Goal: Task Accomplishment & Management: Manage account settings

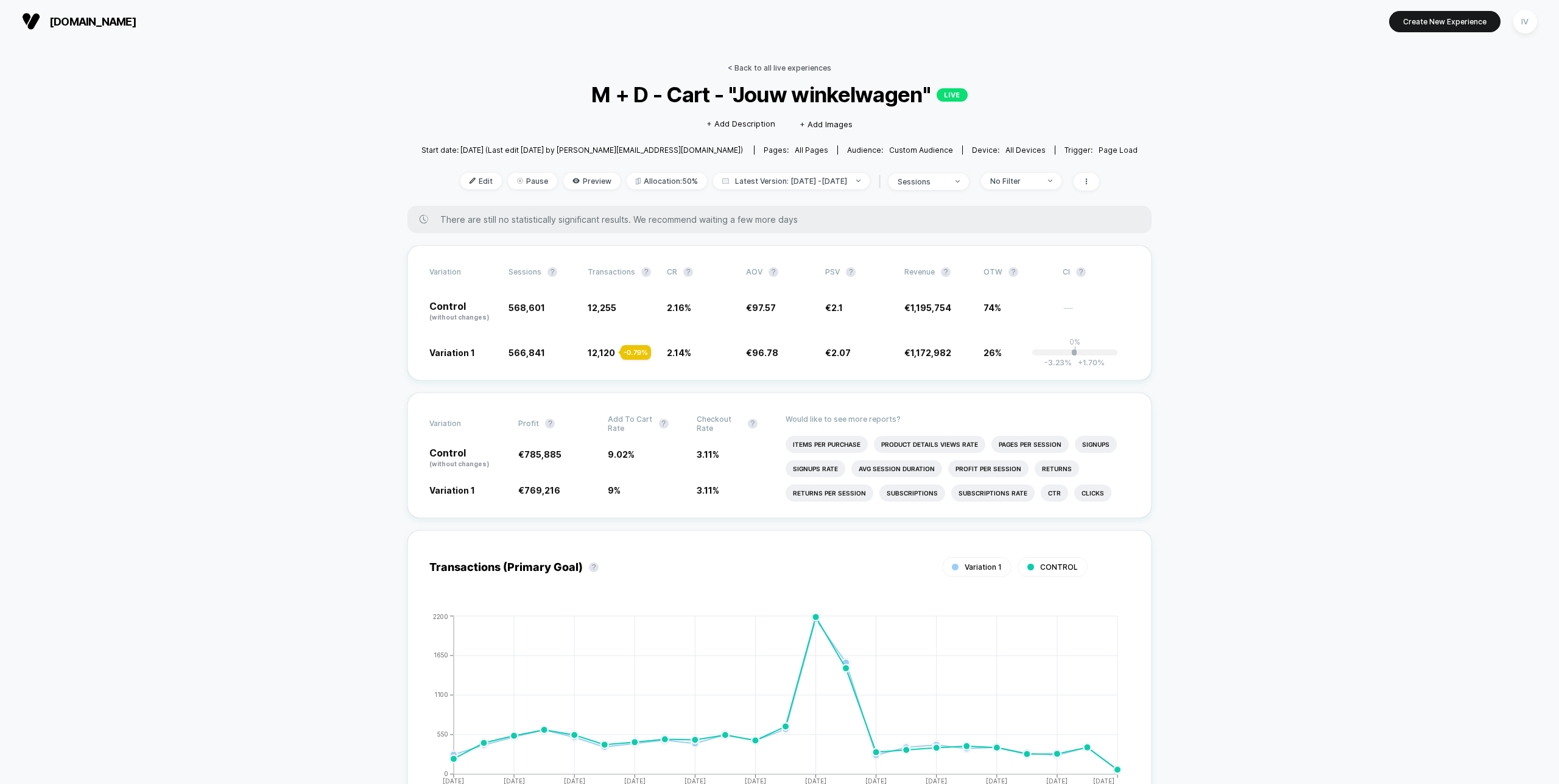
click at [755, 69] on link "< Back to all live experiences" at bounding box center [779, 67] width 104 height 9
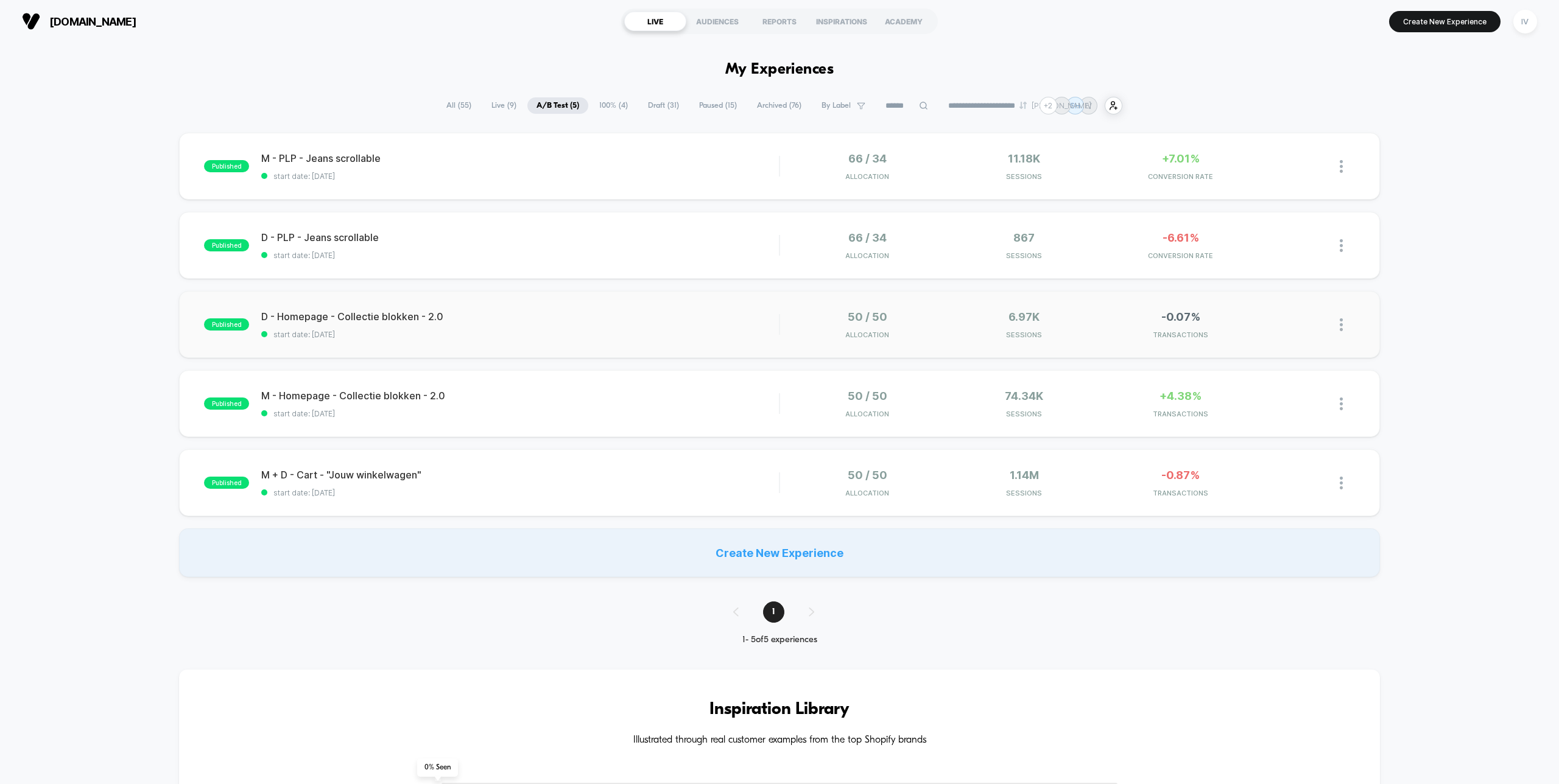
click at [660, 300] on div "published D - Homepage - Collectie blokken - 2.0 start date: [DATE] 50 / 50 All…" at bounding box center [779, 324] width 1201 height 67
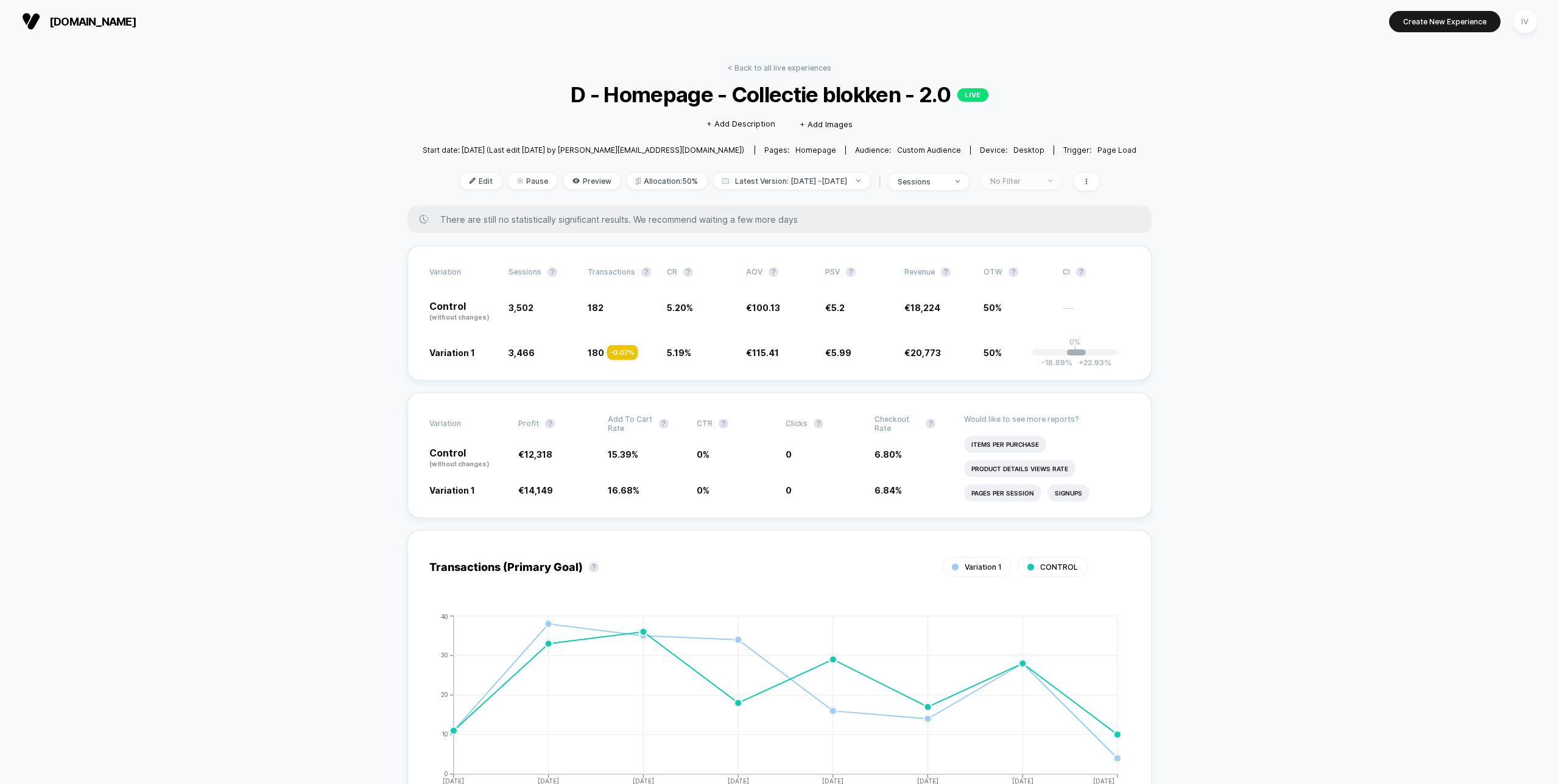
click at [1039, 182] on div "No Filter" at bounding box center [1014, 181] width 49 height 9
click at [1025, 298] on span "New Visitors" at bounding box center [1022, 299] width 50 height 10
click at [1035, 358] on button "Save" at bounding box center [1033, 358] width 112 height 20
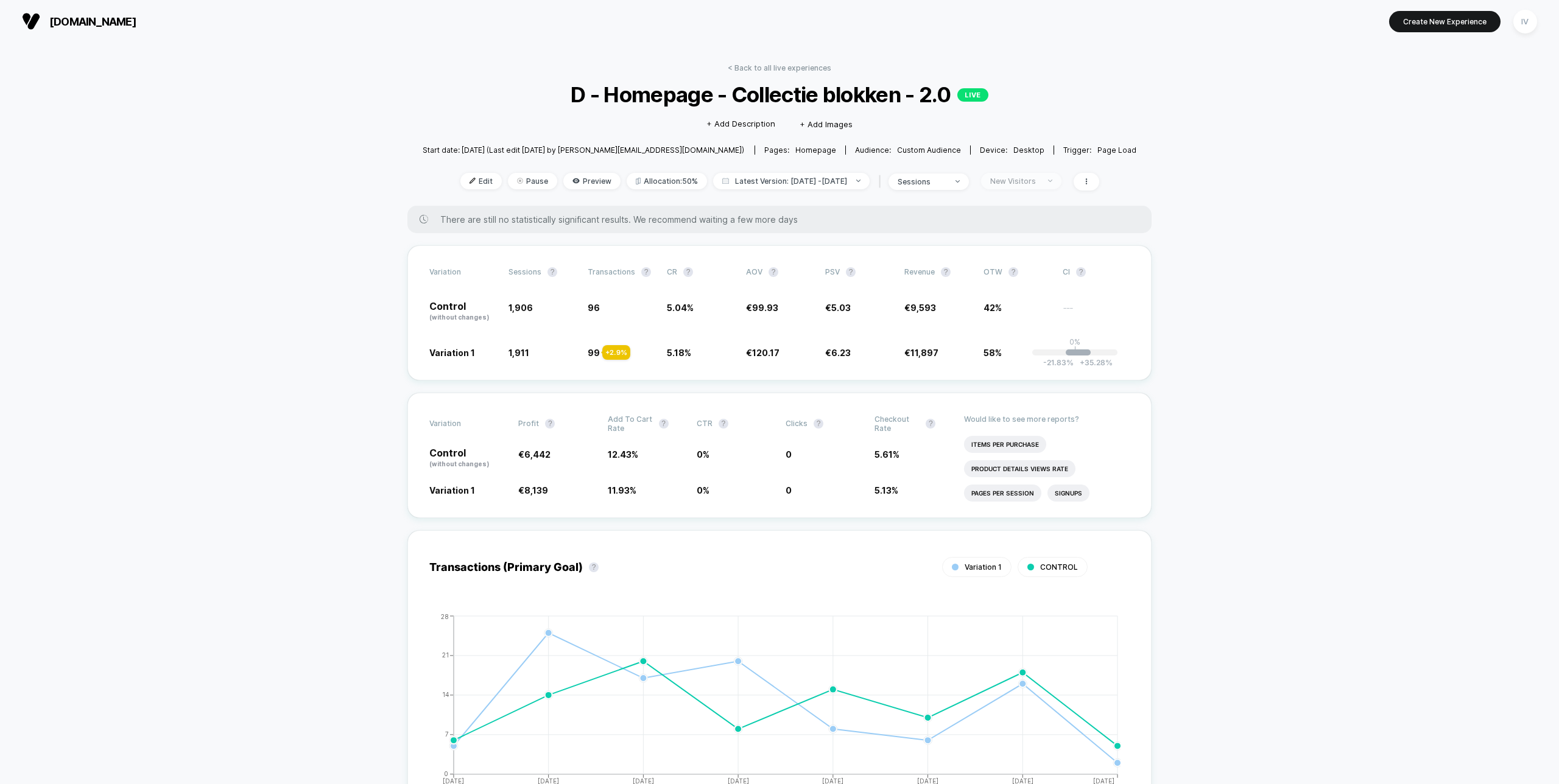
click at [1039, 177] on div "New Visitors" at bounding box center [1014, 181] width 49 height 9
drag, startPoint x: 1021, startPoint y: 285, endPoint x: 1022, endPoint y: 277, distance: 8.1
click at [1021, 285] on div "Mobile Visitors ? Desktop Visitors ? Returning Visitors ? New Visitors ? No Fil…" at bounding box center [1033, 294] width 150 height 186
click at [1022, 277] on span "Returning Visitors" at bounding box center [1033, 275] width 71 height 10
click at [1037, 357] on button "Save" at bounding box center [1033, 358] width 112 height 20
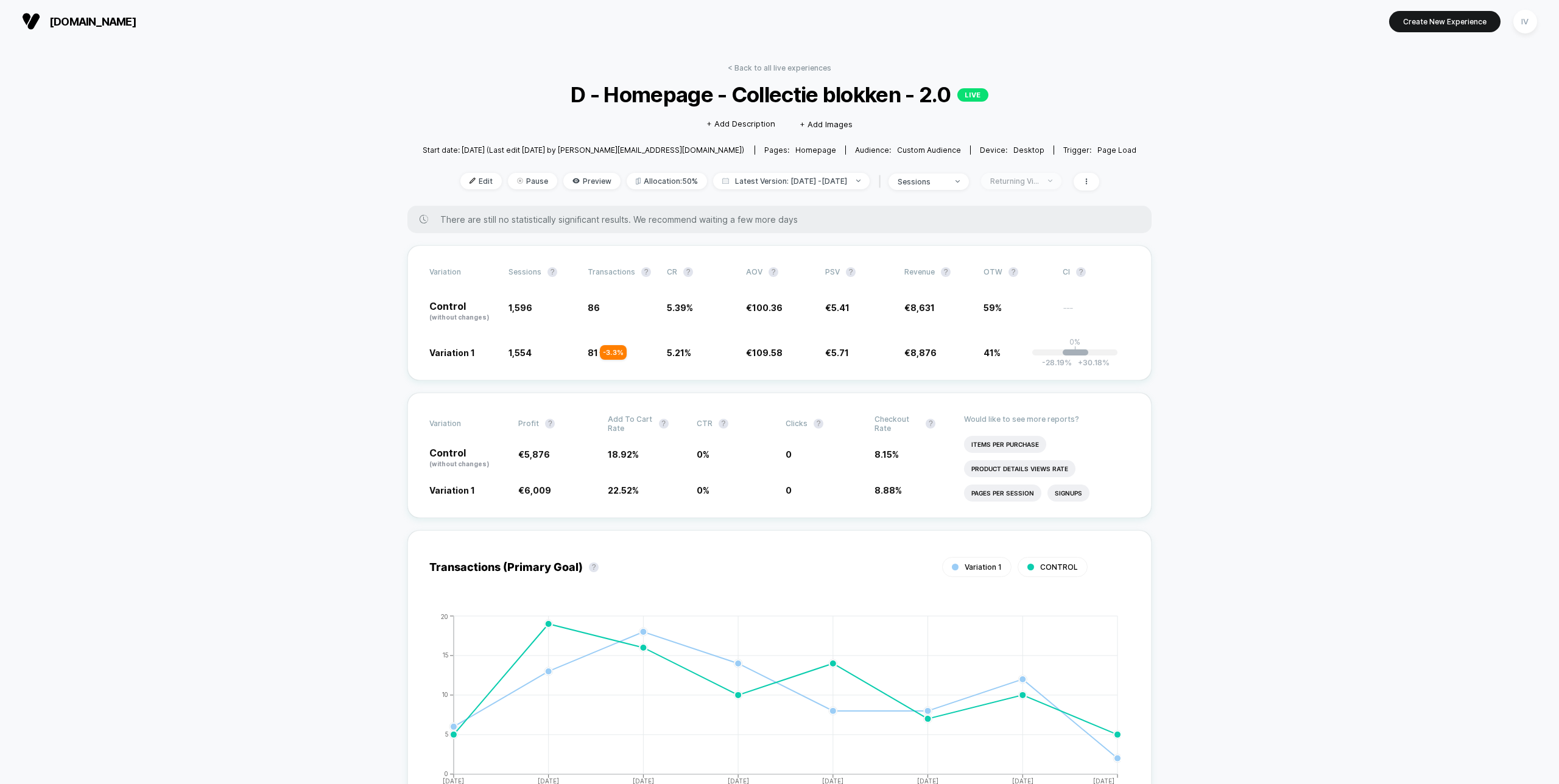
click at [1037, 180] on div "Returning Visitors" at bounding box center [1014, 181] width 49 height 9
click at [1016, 324] on span "No Filter" at bounding box center [1014, 324] width 34 height 10
click at [1017, 356] on button "Save" at bounding box center [1033, 358] width 112 height 20
